Goal: Navigation & Orientation: Find specific page/section

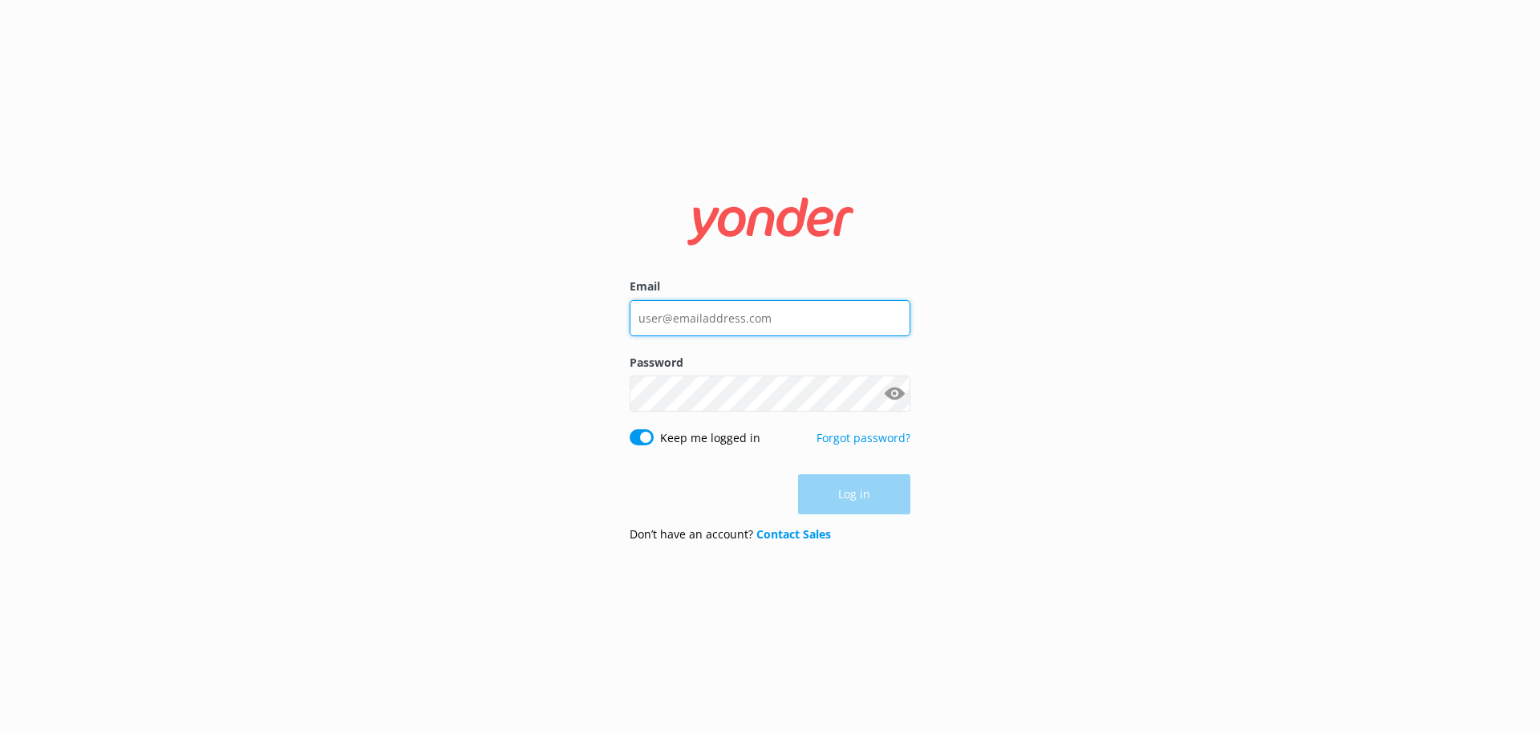
type input "[EMAIL_ADDRESS][DOMAIN_NAME]"
click at [866, 493] on div "Log in" at bounding box center [770, 494] width 281 height 40
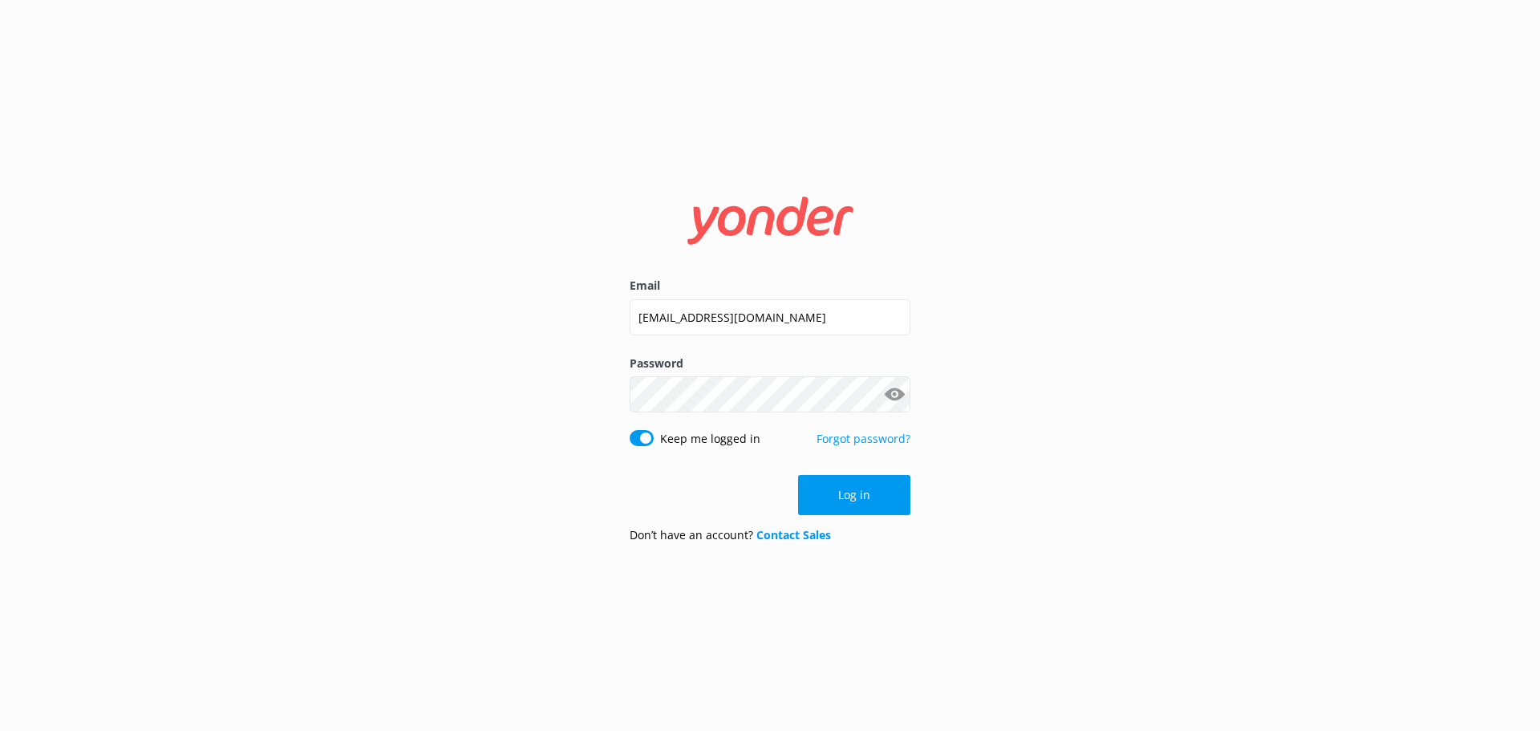
click at [796, 412] on div "Password Show password" at bounding box center [770, 392] width 281 height 75
click at [852, 498] on button "Log in" at bounding box center [854, 495] width 112 height 40
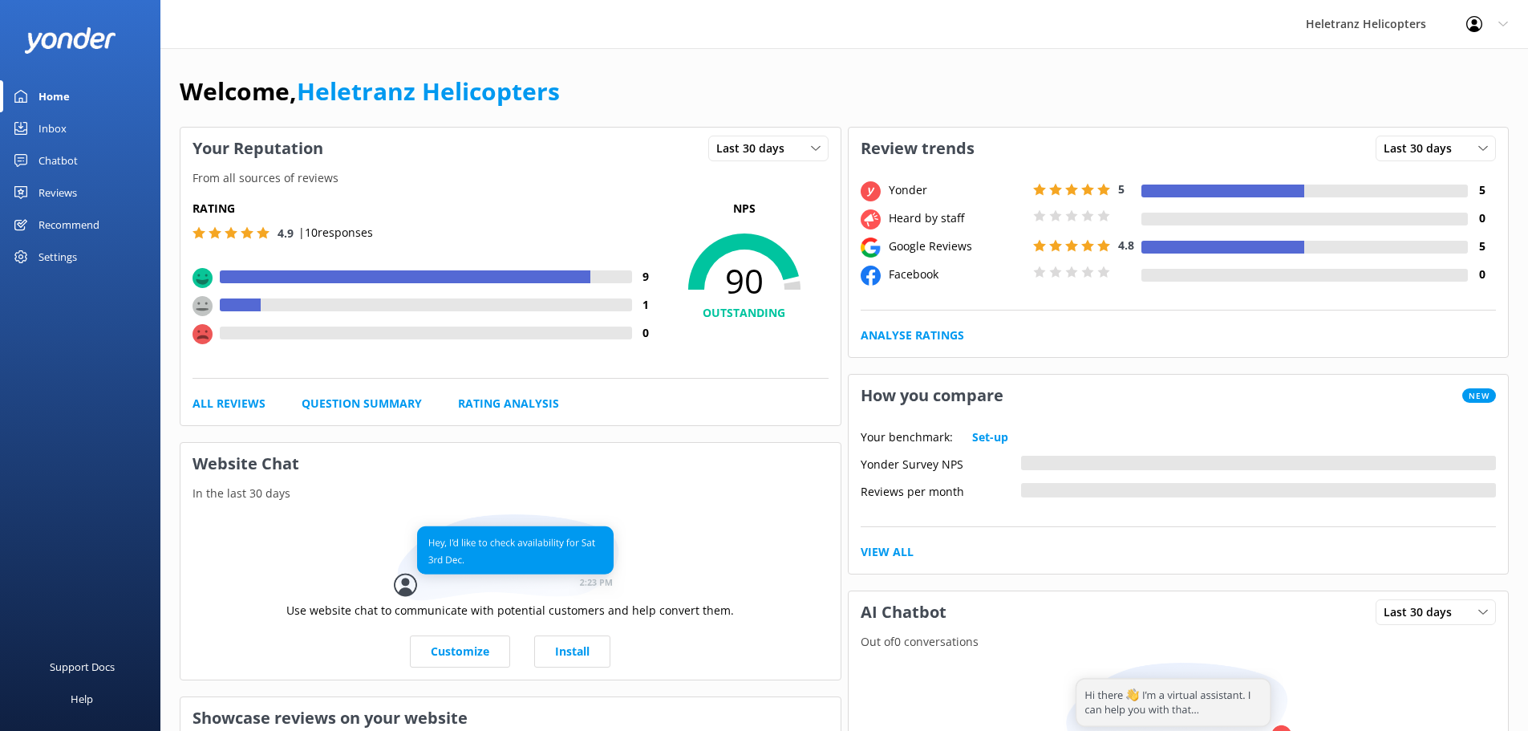
click at [61, 197] on div "Reviews" at bounding box center [58, 193] width 39 height 32
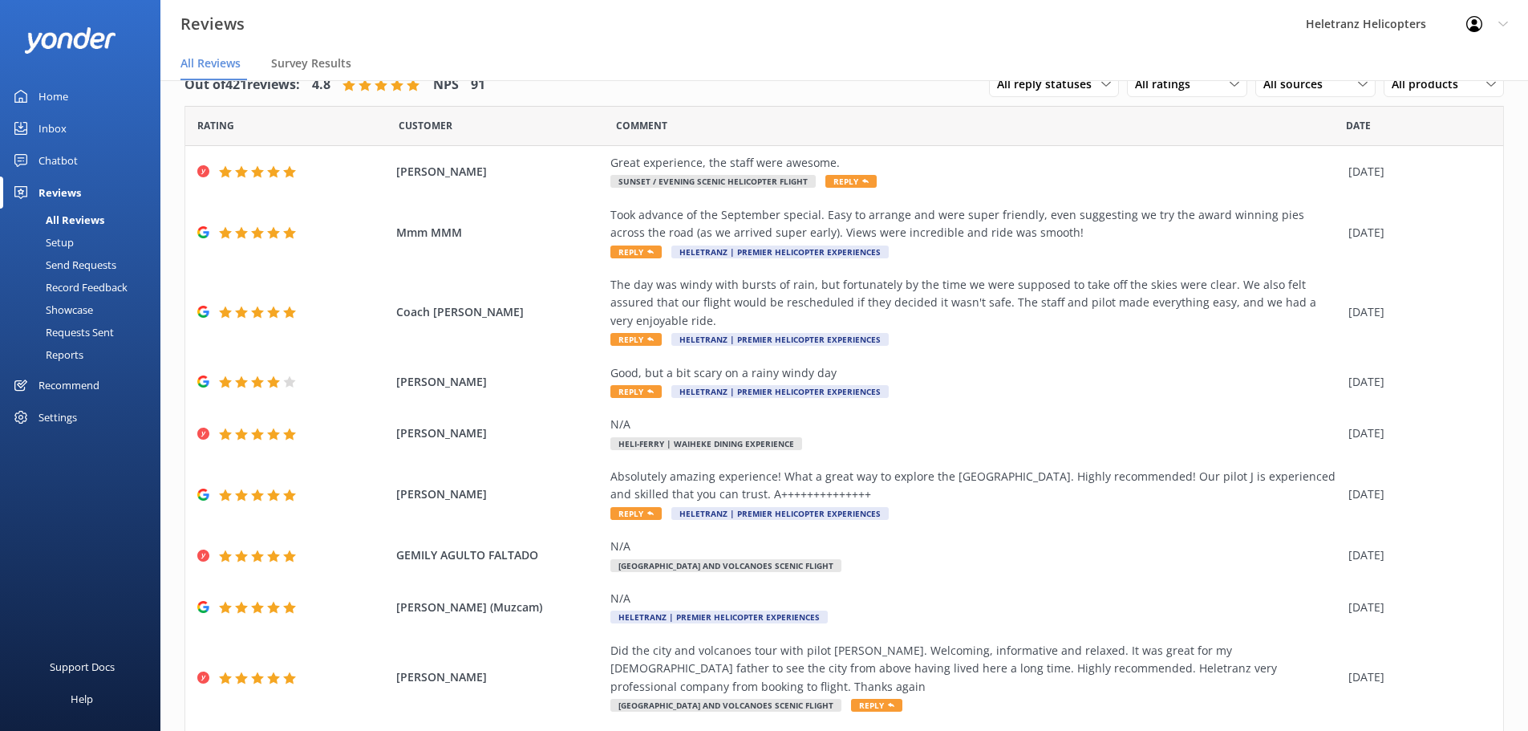
click at [60, 83] on div "Home" at bounding box center [54, 96] width 30 height 32
